Goal: Task Accomplishment & Management: Manage account settings

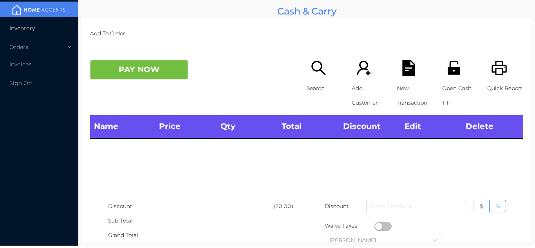
click at [62, 29] on li "Inventory" at bounding box center [39, 28] width 78 height 16
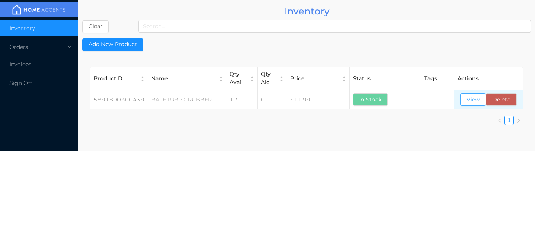
click at [470, 99] on button "View" at bounding box center [473, 99] width 26 height 13
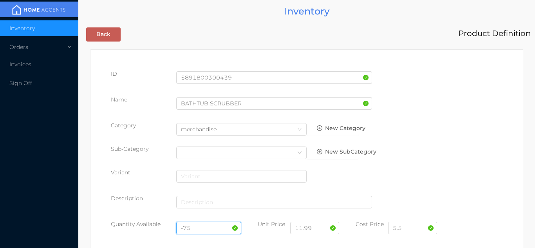
click at [203, 227] on input "-75" at bounding box center [208, 228] width 65 height 13
type input "-"
type input "204"
click at [410, 226] on input "5.5" at bounding box center [412, 228] width 49 height 13
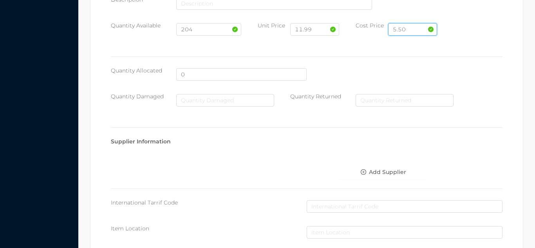
scroll to position [444, 0]
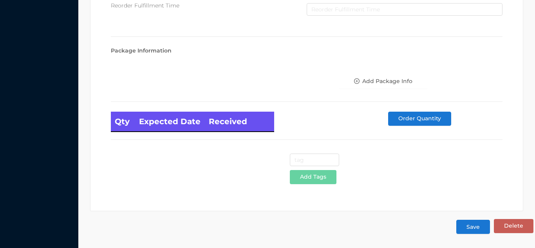
type input "5.50"
click at [476, 227] on button "Save" at bounding box center [473, 227] width 34 height 14
click at [472, 230] on button "Save" at bounding box center [473, 227] width 34 height 14
click at [476, 226] on button "Save" at bounding box center [473, 227] width 34 height 14
click at [474, 229] on button "Save" at bounding box center [473, 227] width 34 height 14
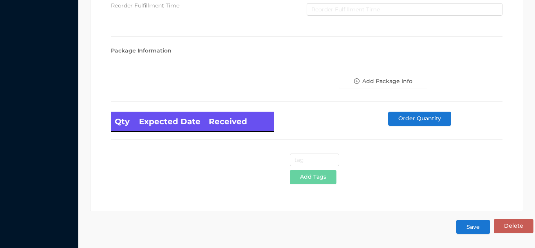
click at [476, 227] on button "Save" at bounding box center [473, 227] width 34 height 14
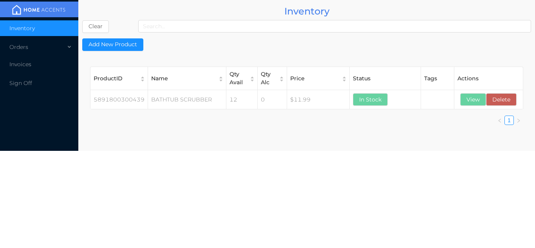
scroll to position [0, 0]
click at [64, 44] on div "Orders" at bounding box center [39, 47] width 78 height 16
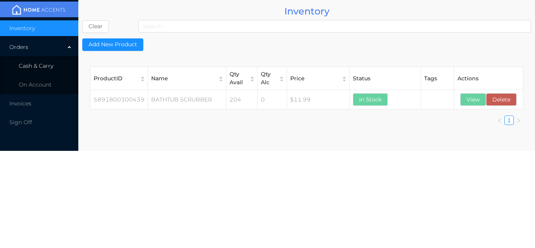
click at [55, 67] on li "Cash & Carry" at bounding box center [39, 66] width 78 height 16
